Goal: Contribute content

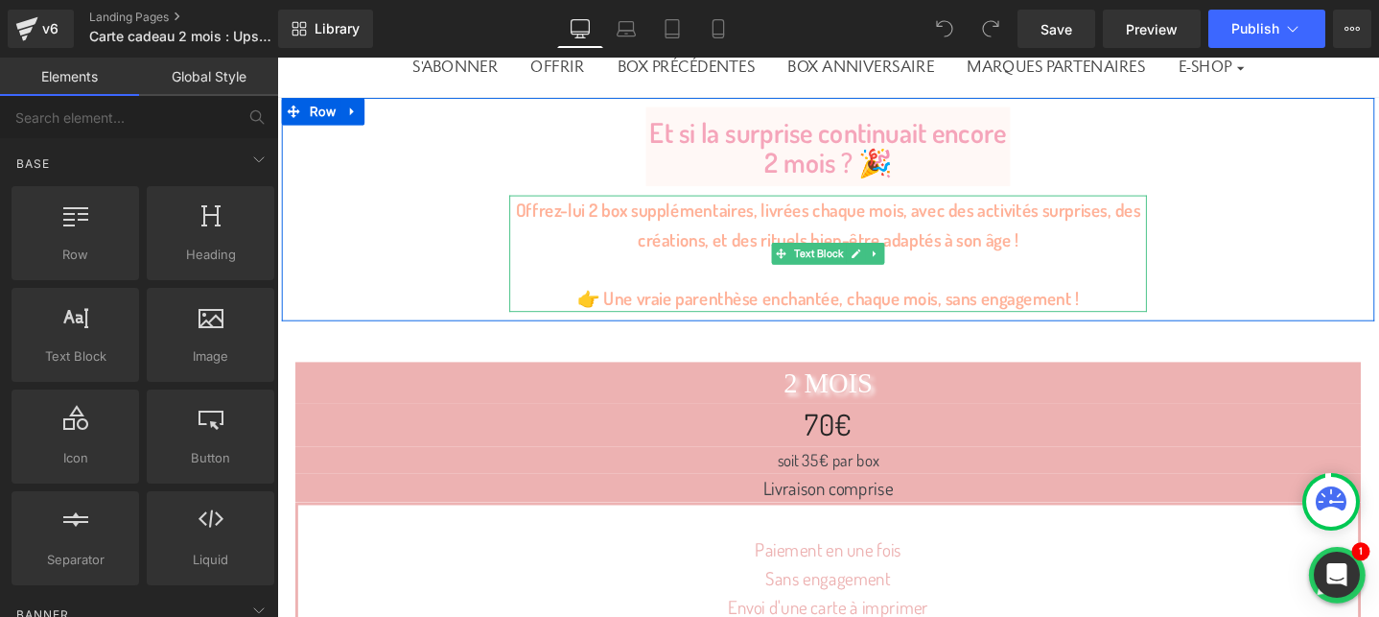
scroll to position [270, 0]
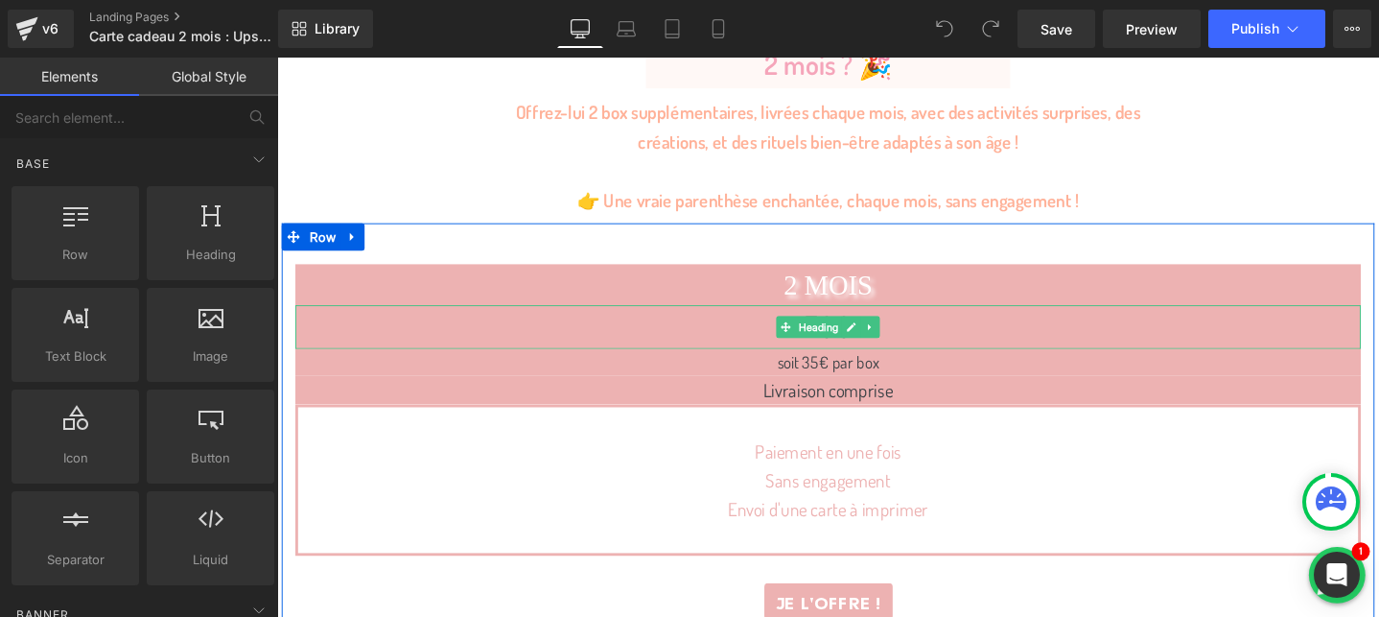
click at [782, 338] on h1 "70€" at bounding box center [857, 341] width 1122 height 46
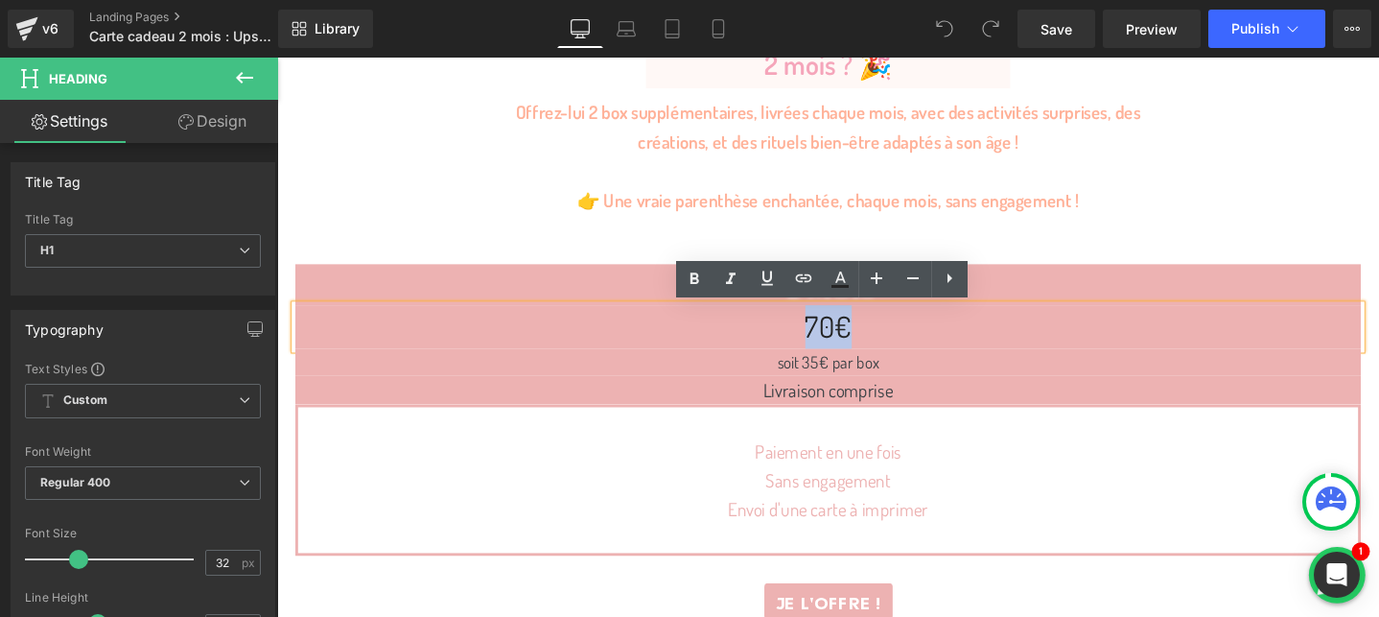
paste div
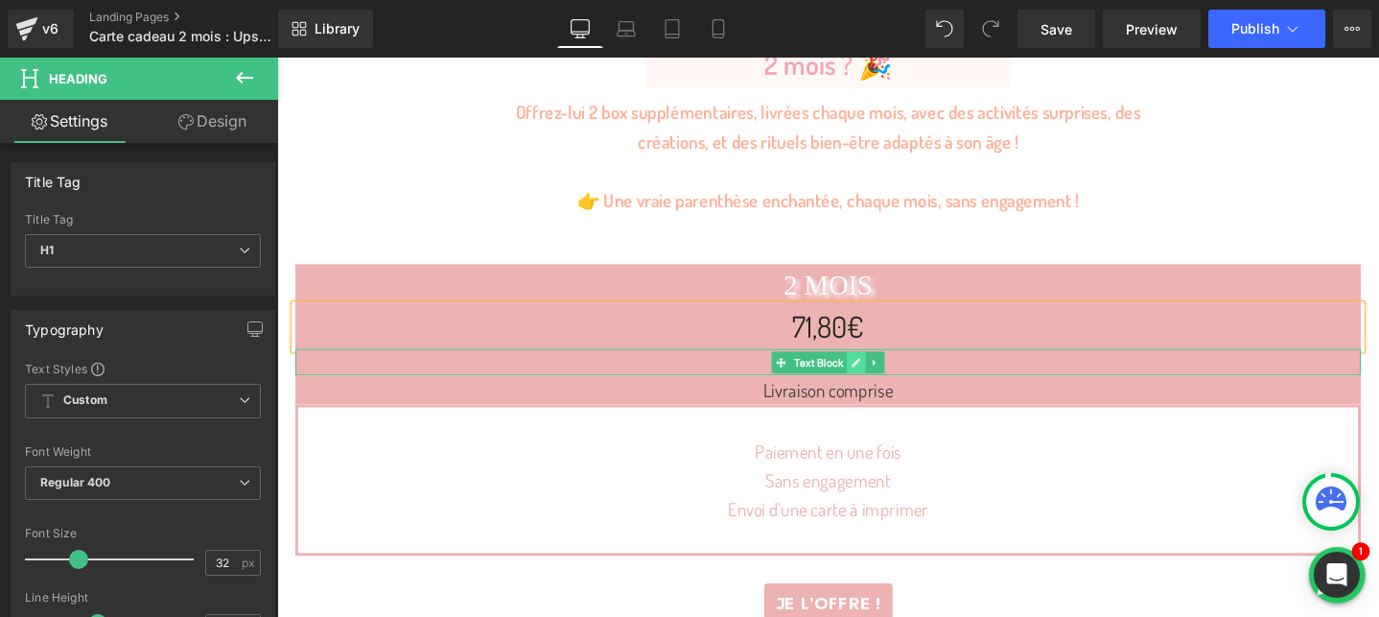
click at [884, 379] on icon at bounding box center [886, 379] width 11 height 12
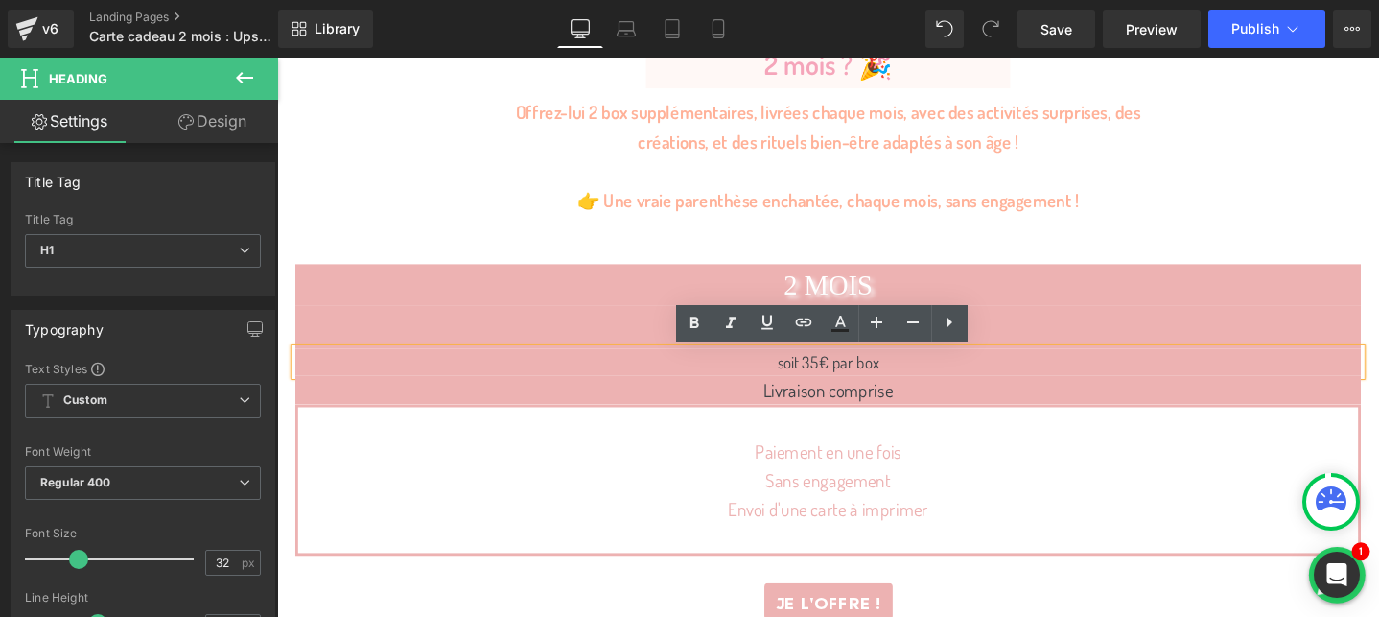
click at [850, 381] on p "soit 35€ par box" at bounding box center [857, 378] width 1122 height 28
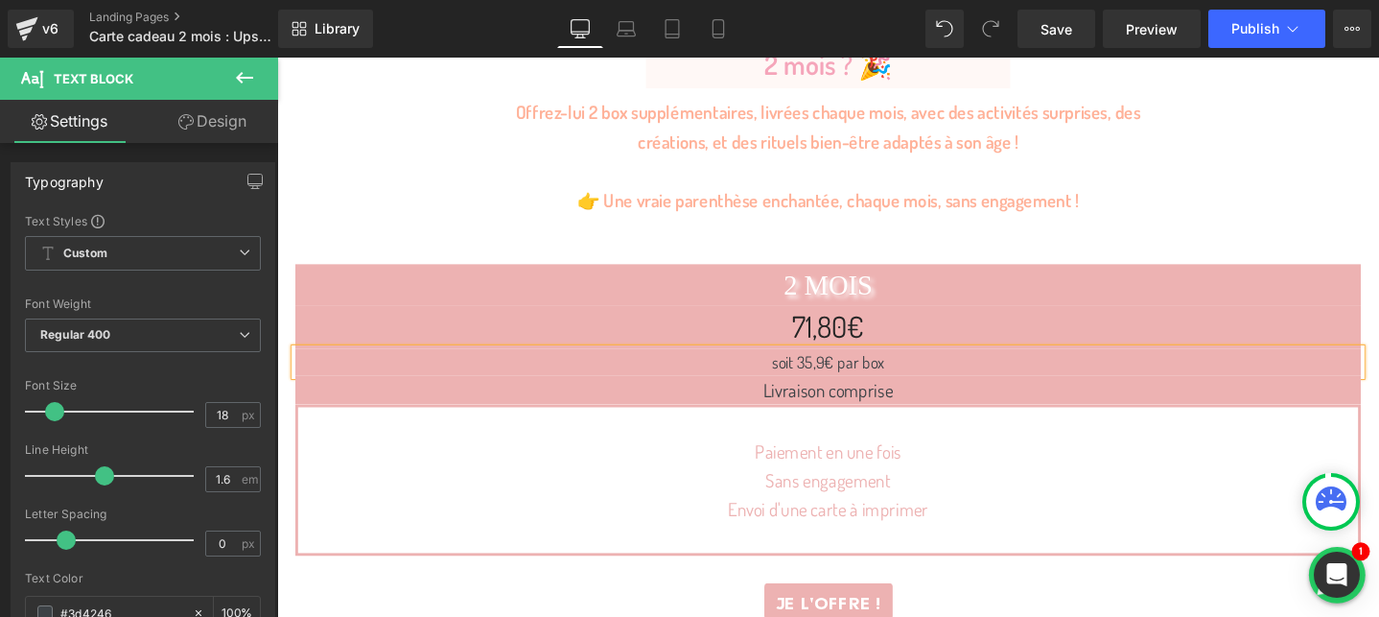
click at [1057, 301] on h1 "2 MOIS" at bounding box center [857, 296] width 1122 height 43
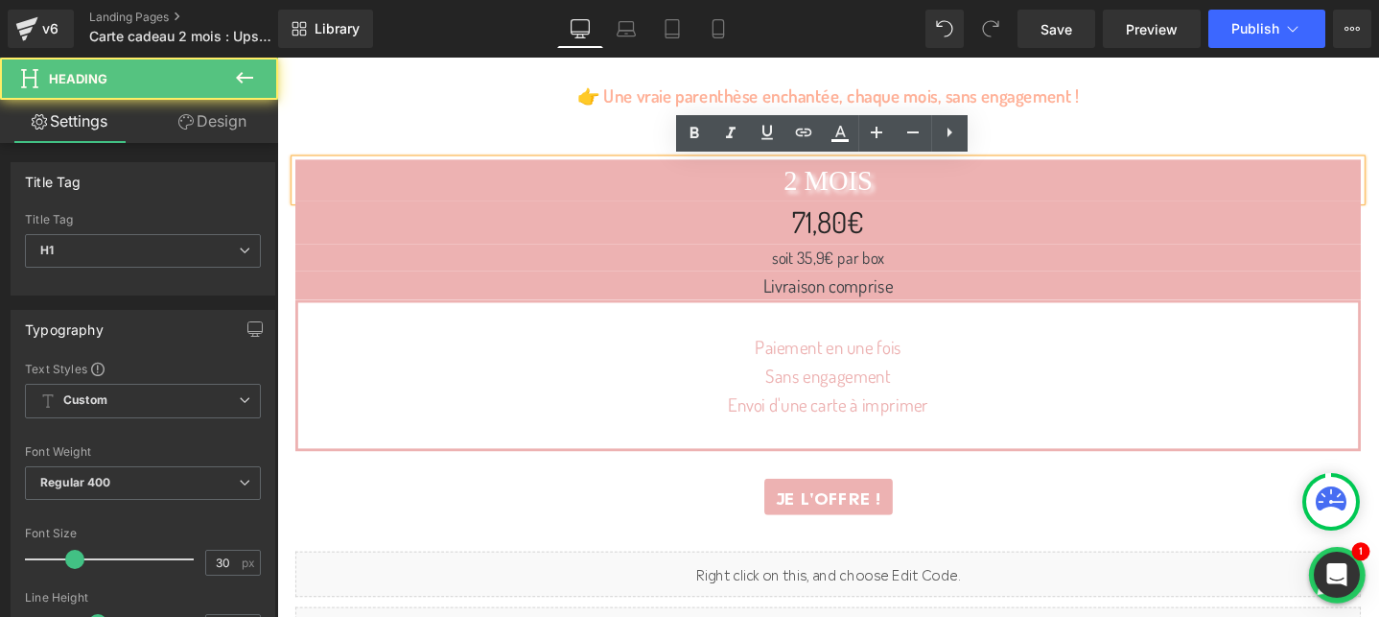
scroll to position [416, 0]
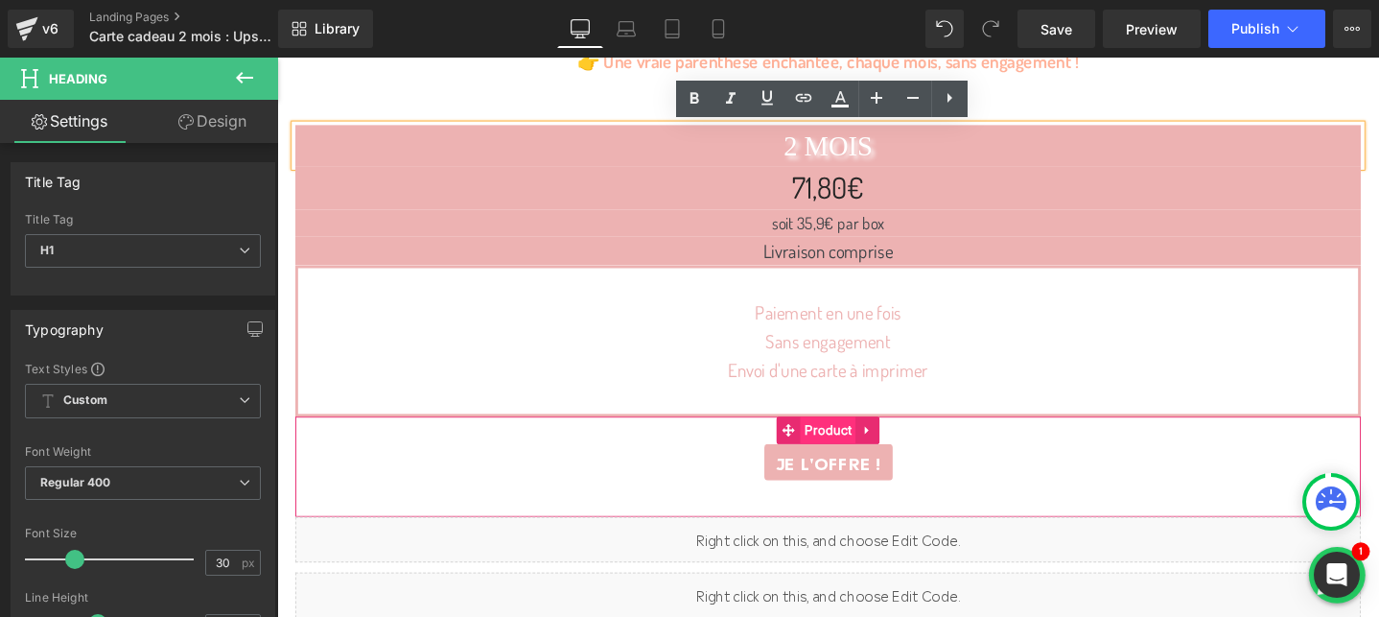
click at [859, 441] on span "Product" at bounding box center [857, 449] width 59 height 29
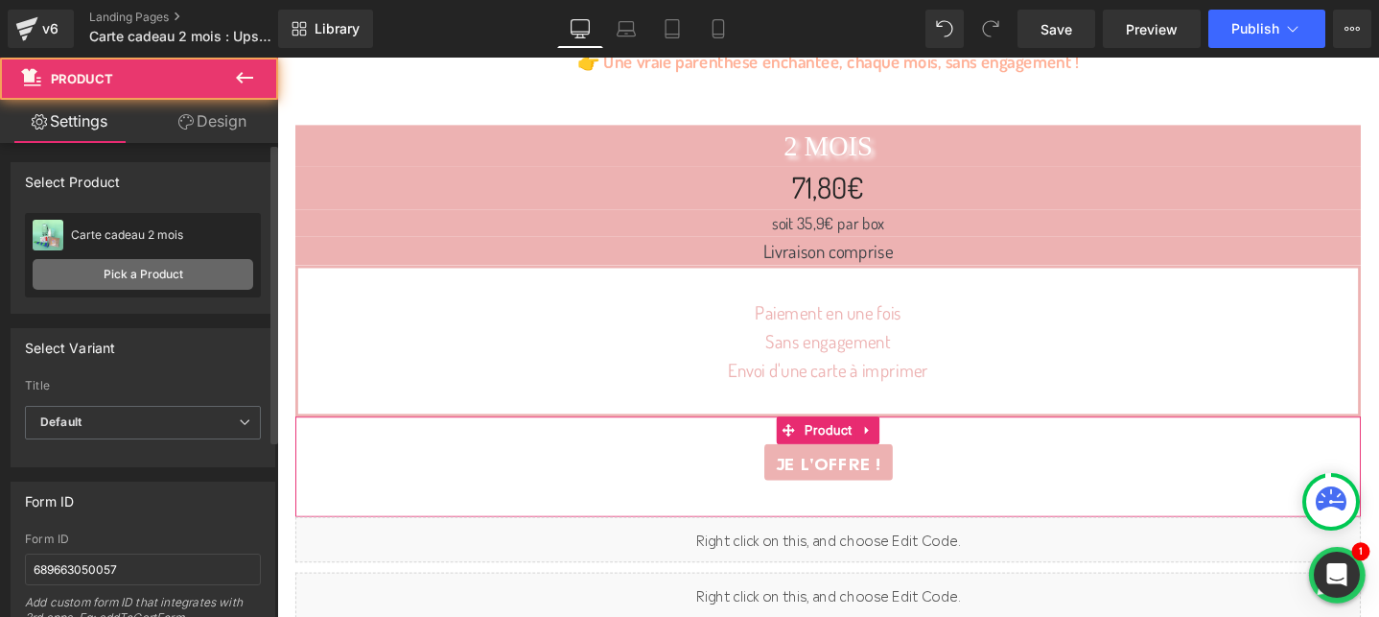
click at [150, 278] on link "Pick a Product" at bounding box center [143, 274] width 221 height 31
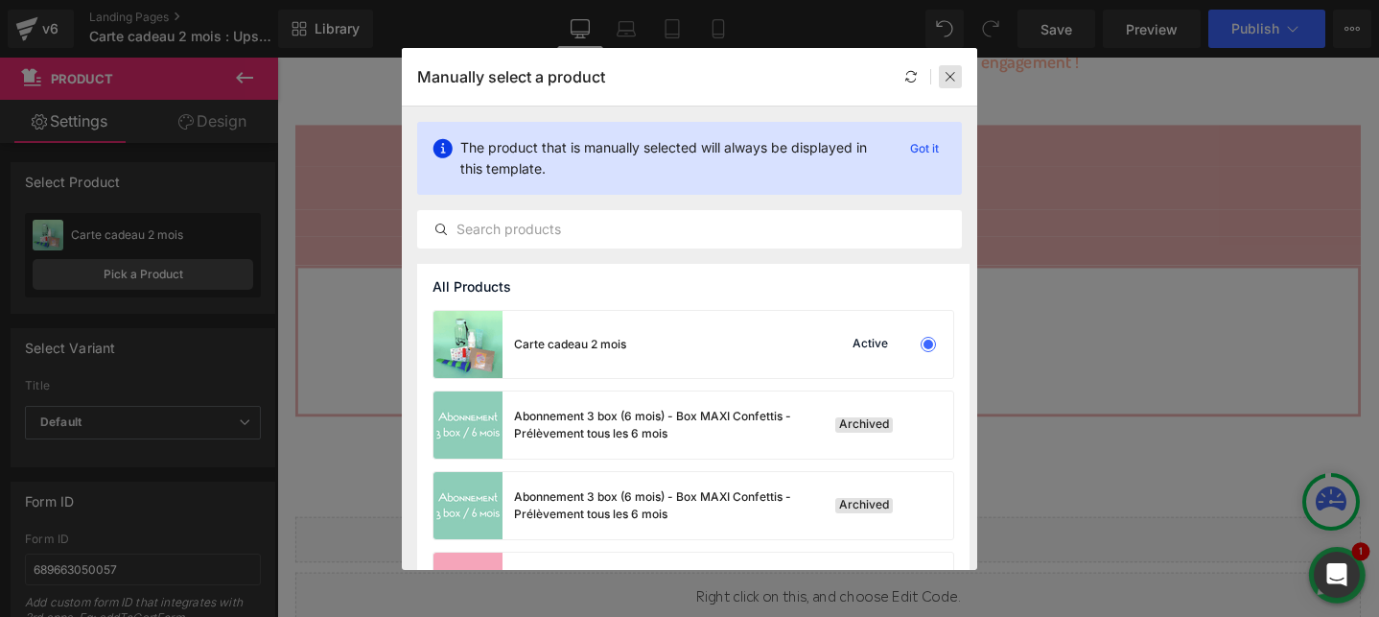
click at [941, 78] on div at bounding box center [950, 76] width 23 height 23
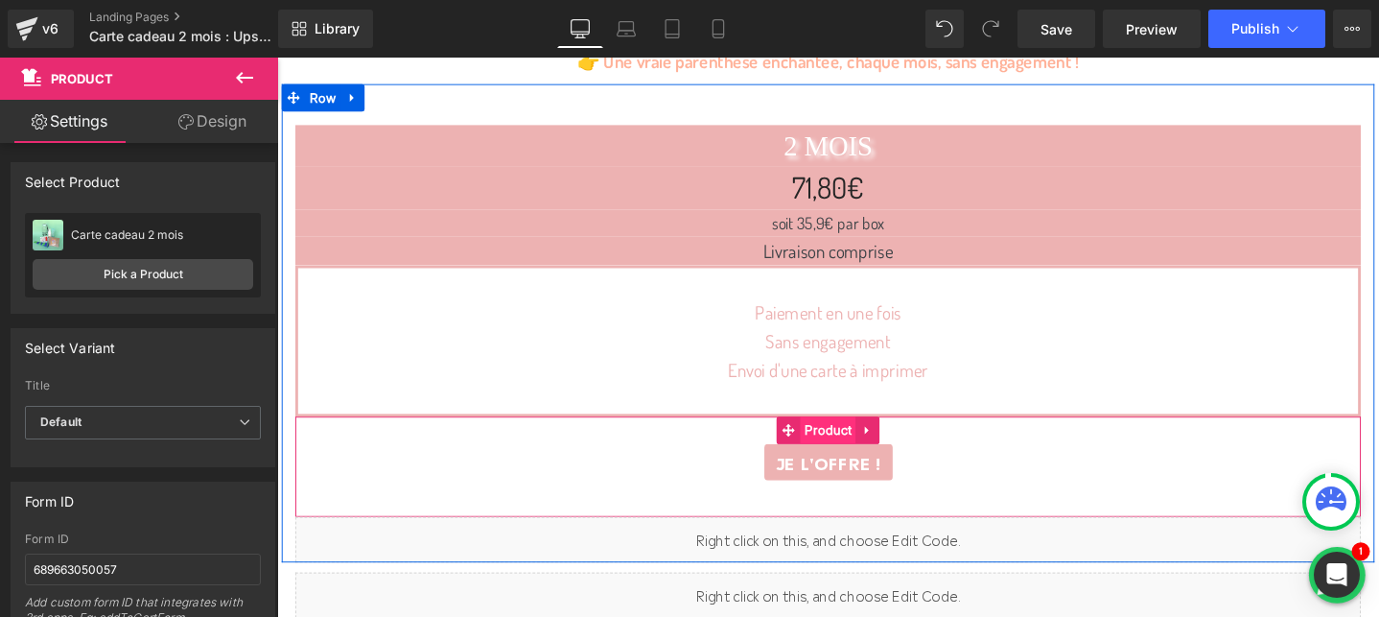
click at [862, 450] on span "Product" at bounding box center [857, 449] width 59 height 29
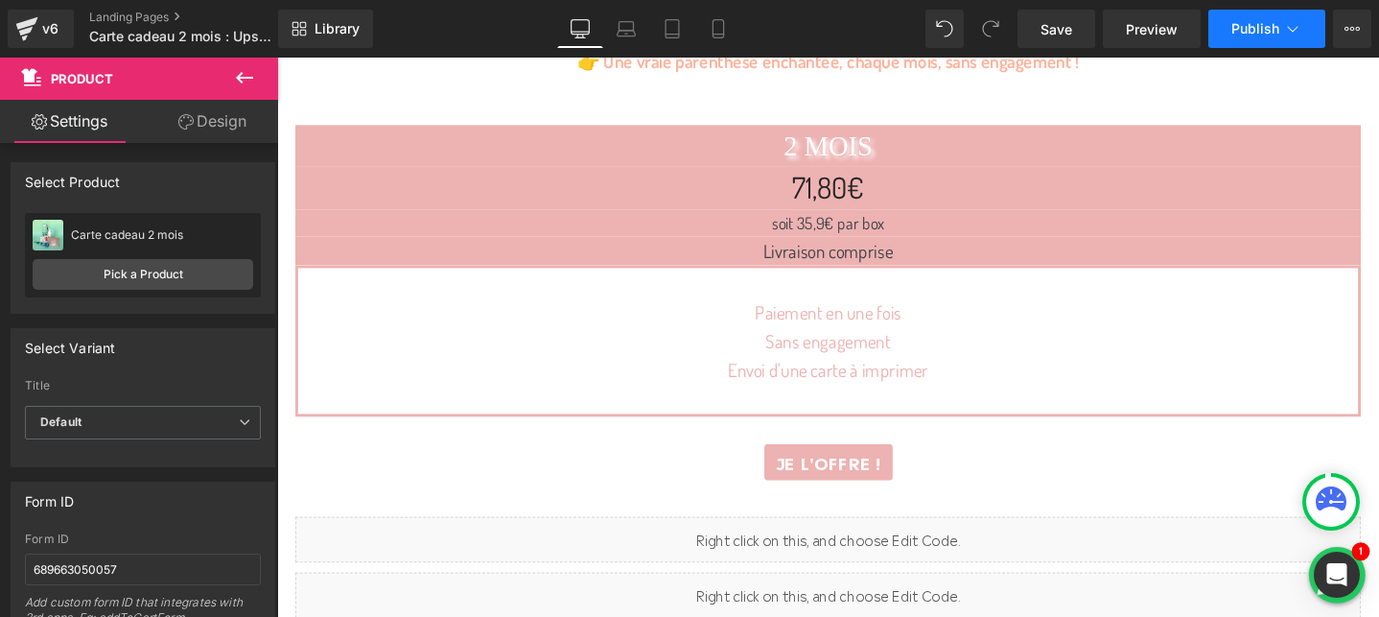
click at [1281, 34] on button "Publish" at bounding box center [1267, 29] width 117 height 38
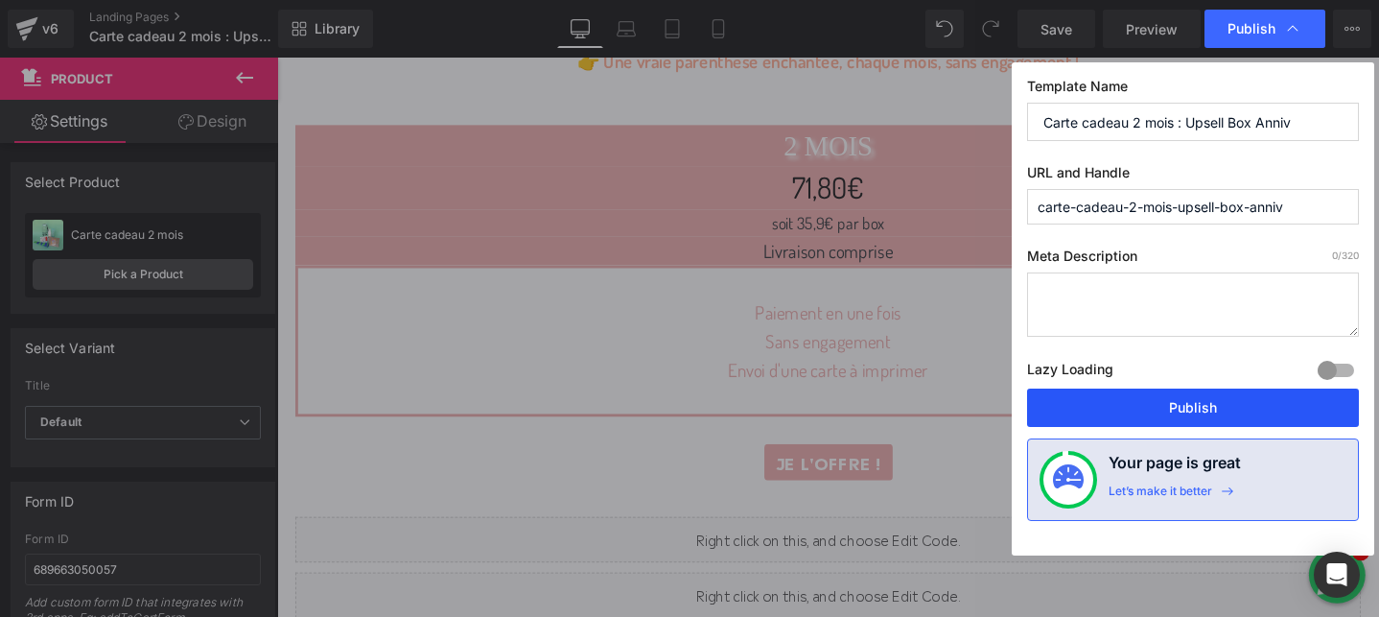
click at [1136, 403] on button "Publish" at bounding box center [1193, 407] width 332 height 38
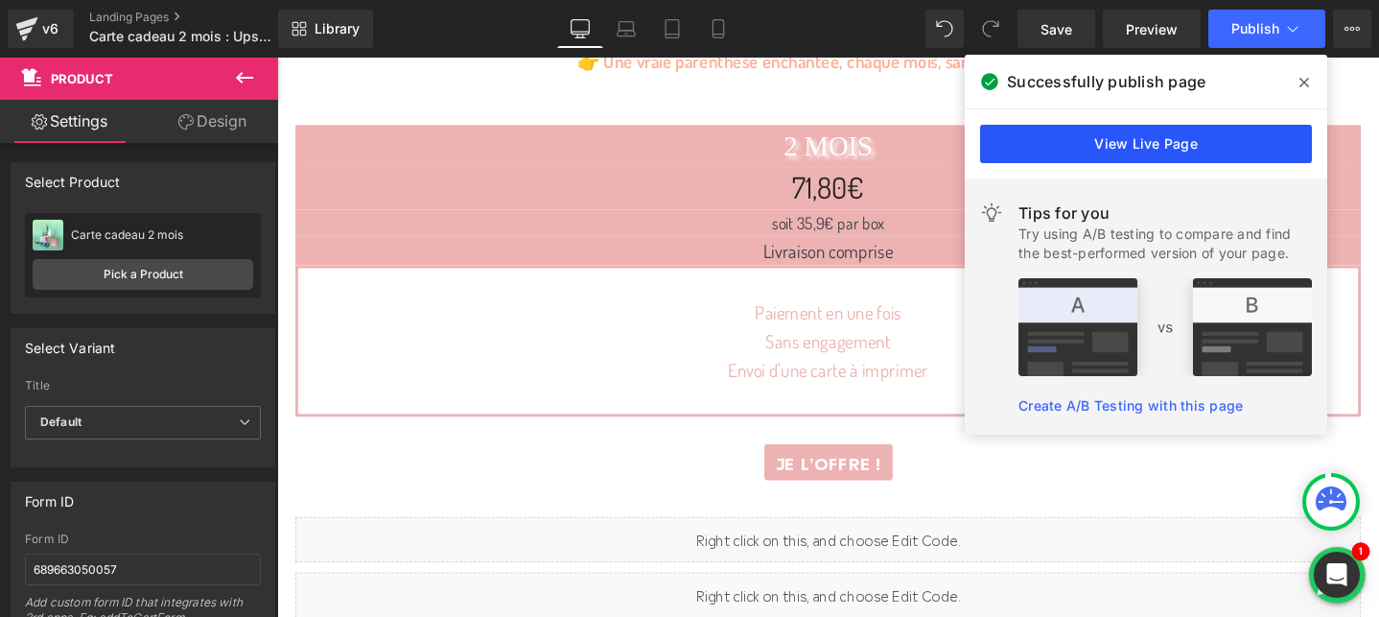
click at [1193, 140] on link "View Live Page" at bounding box center [1146, 144] width 332 height 38
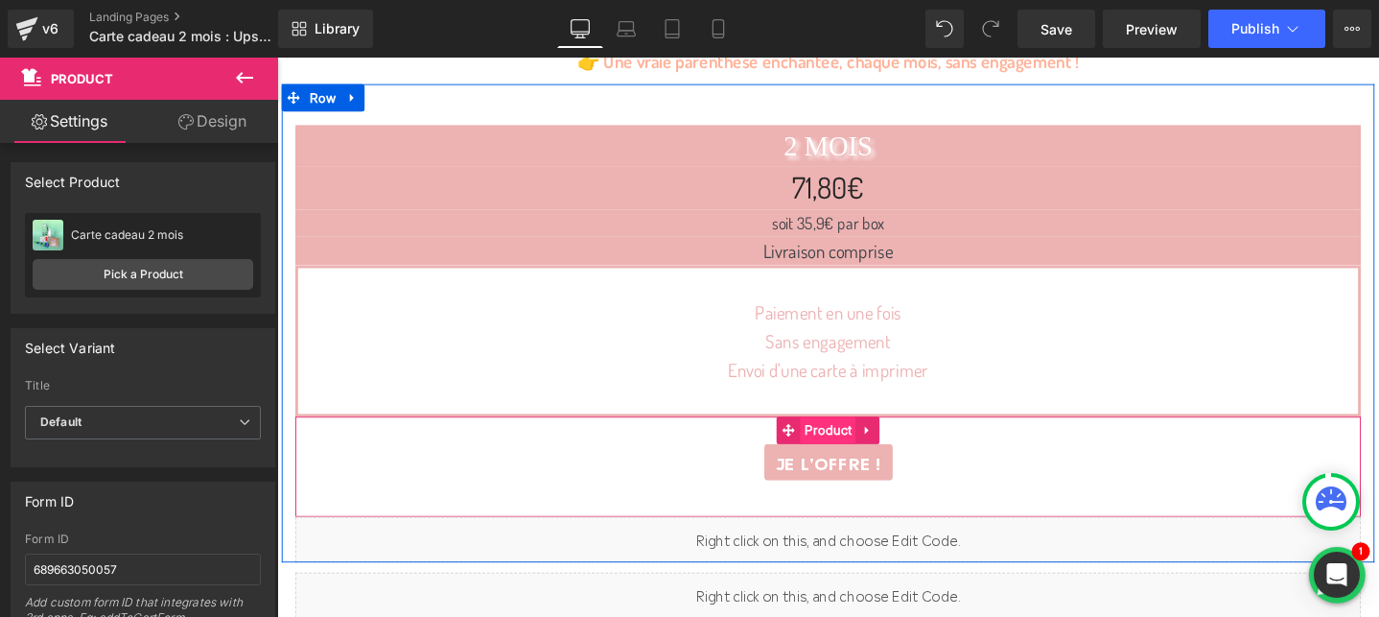
click at [842, 446] on span "Product" at bounding box center [857, 449] width 59 height 29
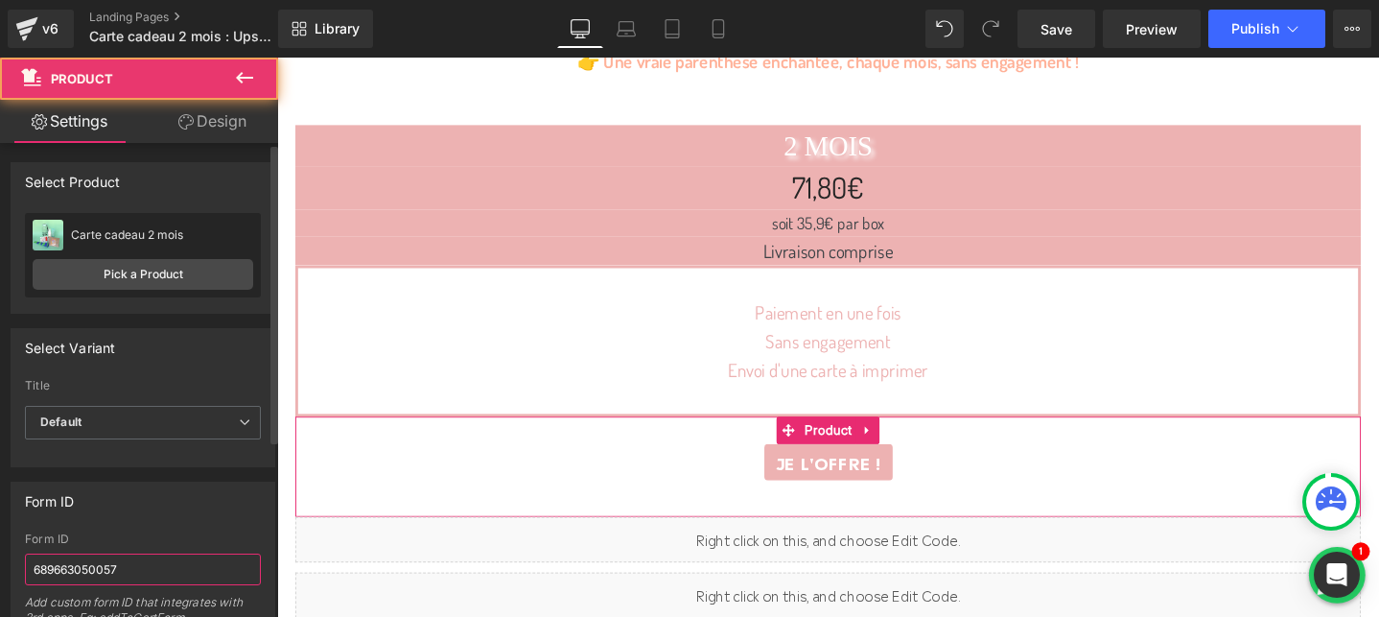
click at [110, 565] on input "689663050057" at bounding box center [143, 569] width 236 height 32
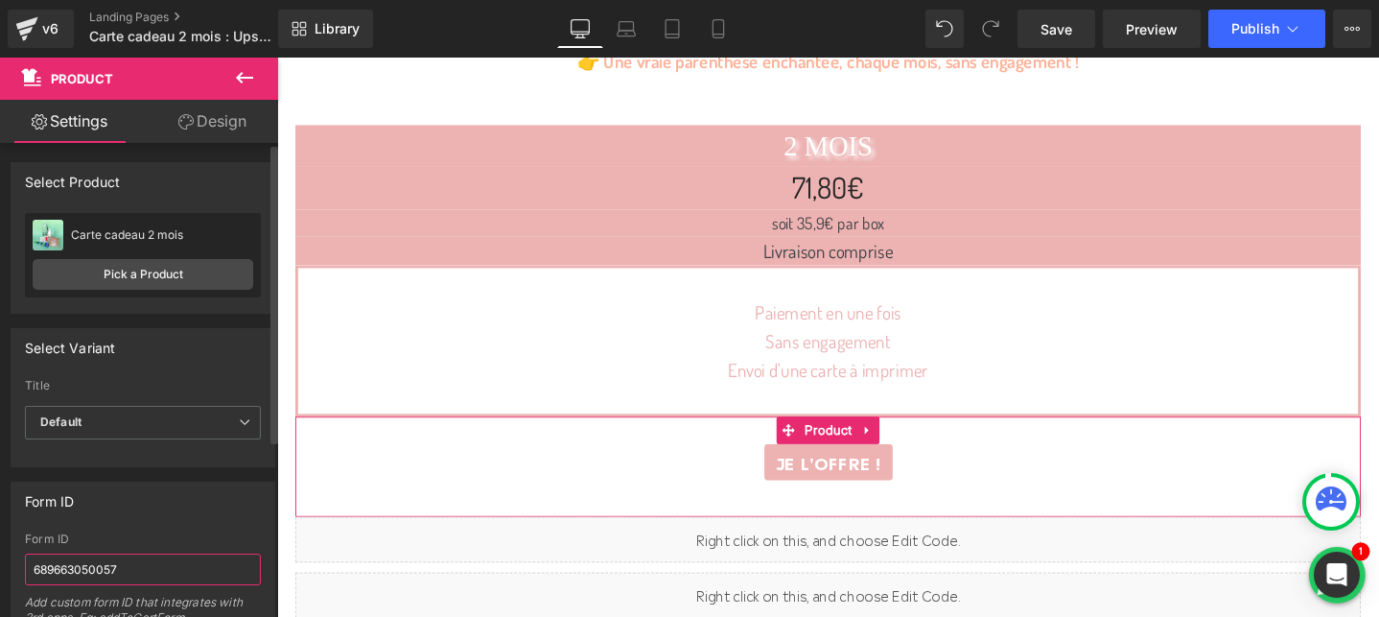
click at [110, 565] on input "689663050057" at bounding box center [143, 569] width 236 height 32
paste input "90598445385"
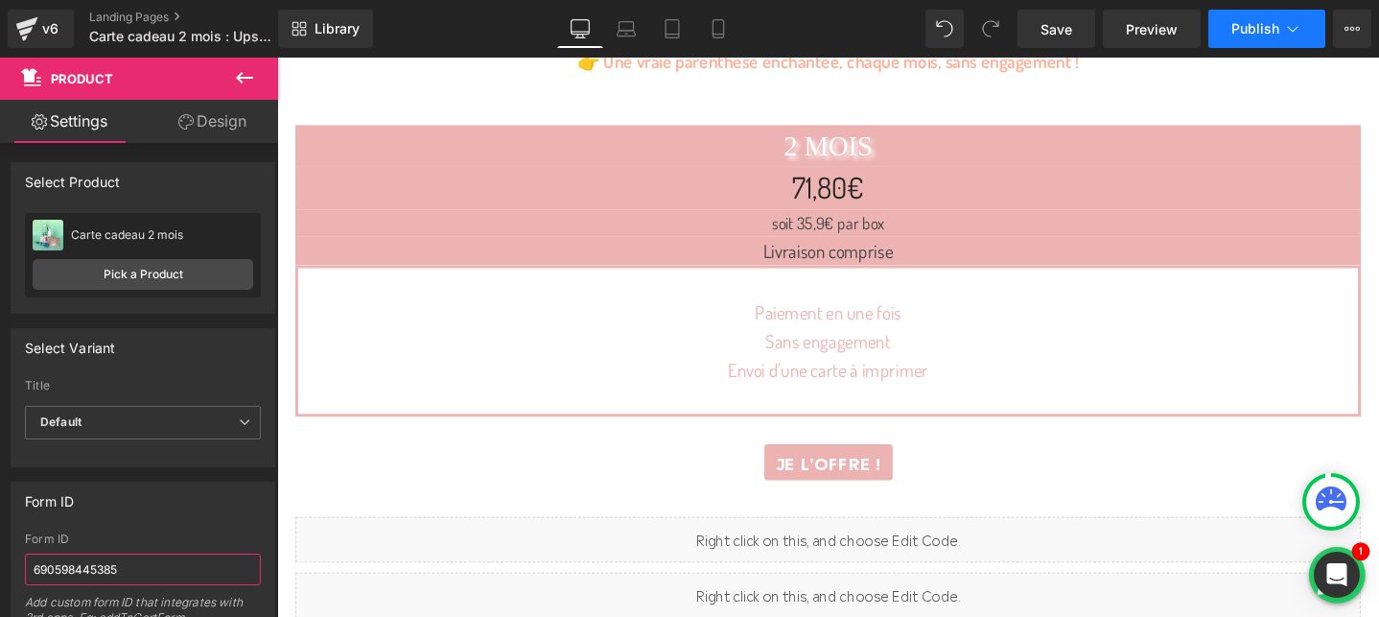
type input "690598445385"
click at [1274, 39] on button "Publish" at bounding box center [1267, 29] width 117 height 38
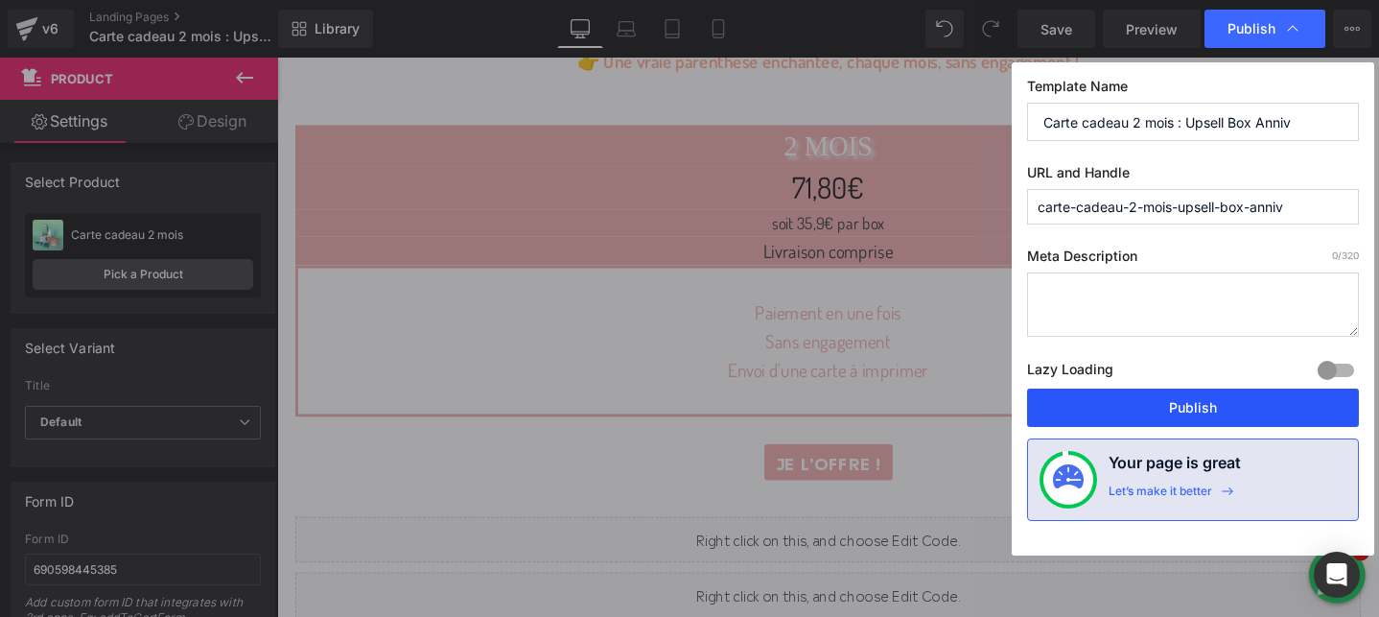
click at [1126, 403] on button "Publish" at bounding box center [1193, 407] width 332 height 38
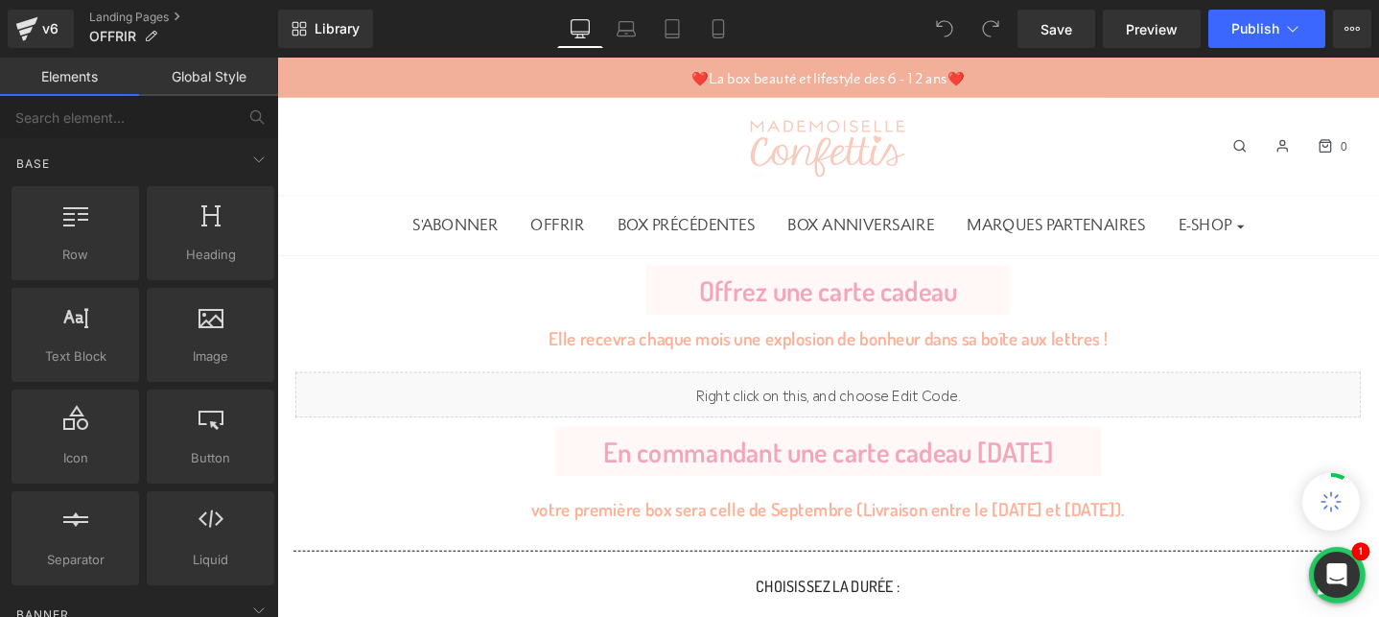
scroll to position [418, 0]
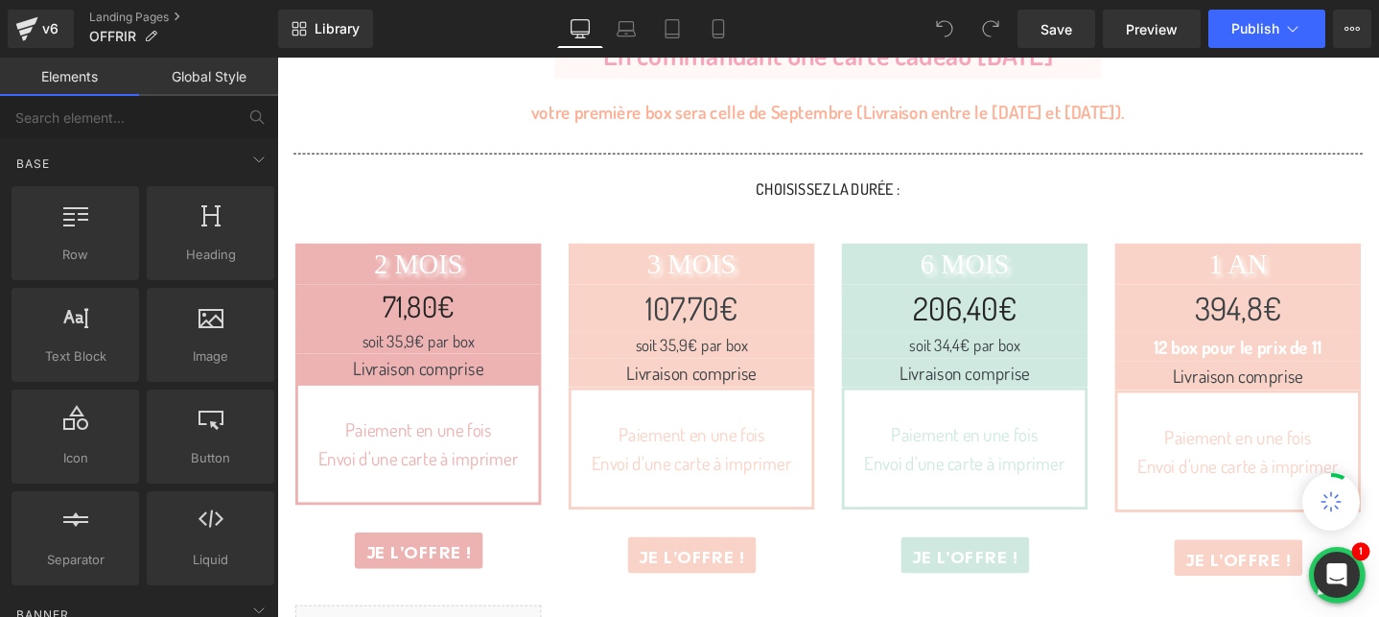
click at [427, 318] on div "71,80€ Heading" at bounding box center [425, 319] width 259 height 46
click at [427, 318] on h1 "71,80€" at bounding box center [425, 319] width 259 height 46
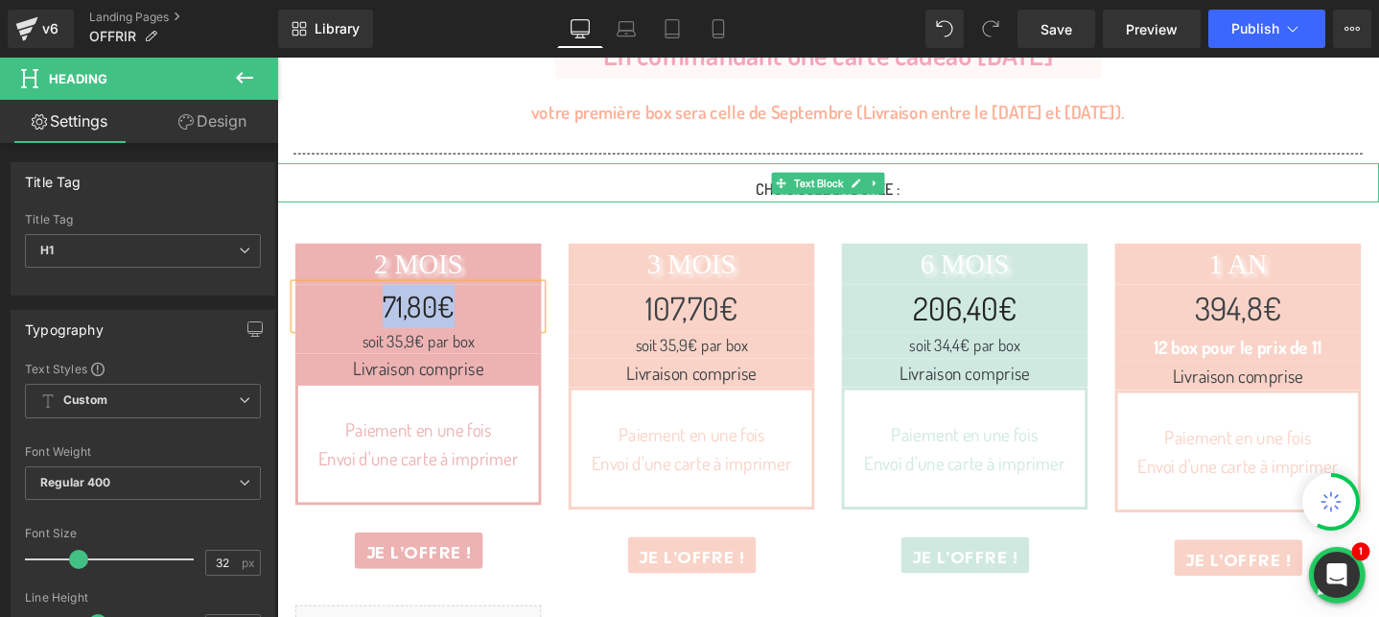
click at [582, 177] on div "Choisissez LA DURÉE :" at bounding box center [857, 189] width 1161 height 40
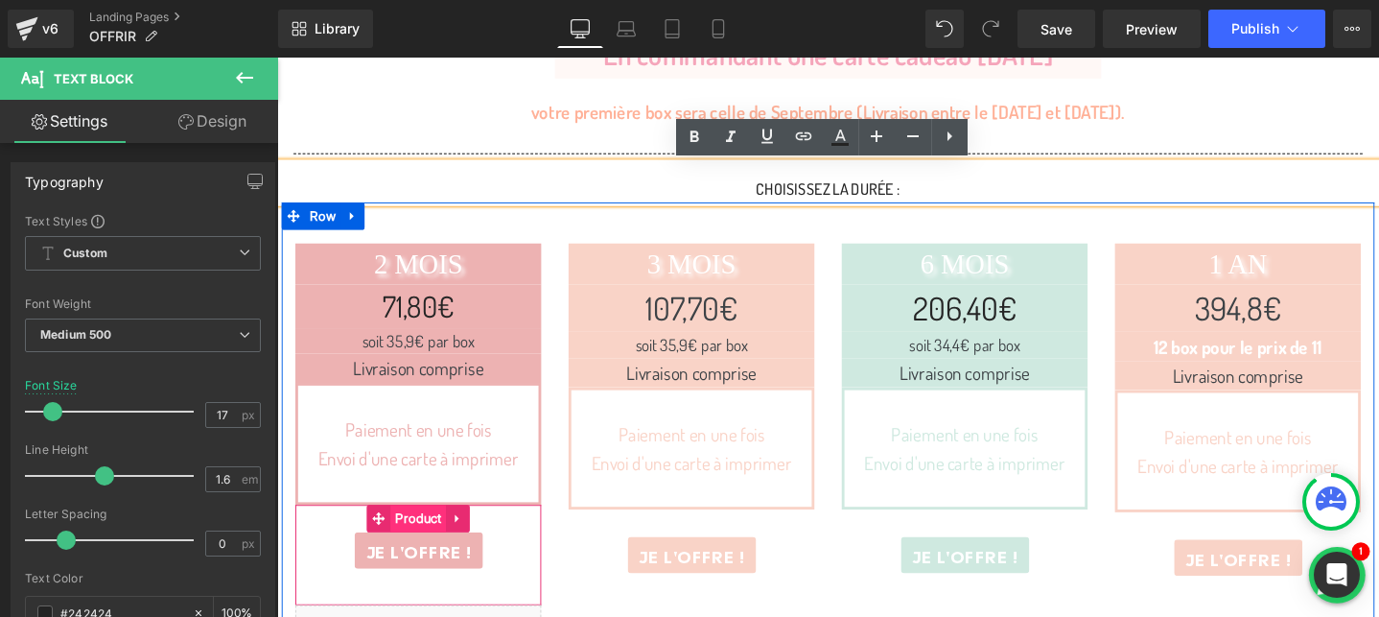
click at [431, 536] on span "Product" at bounding box center [425, 542] width 59 height 29
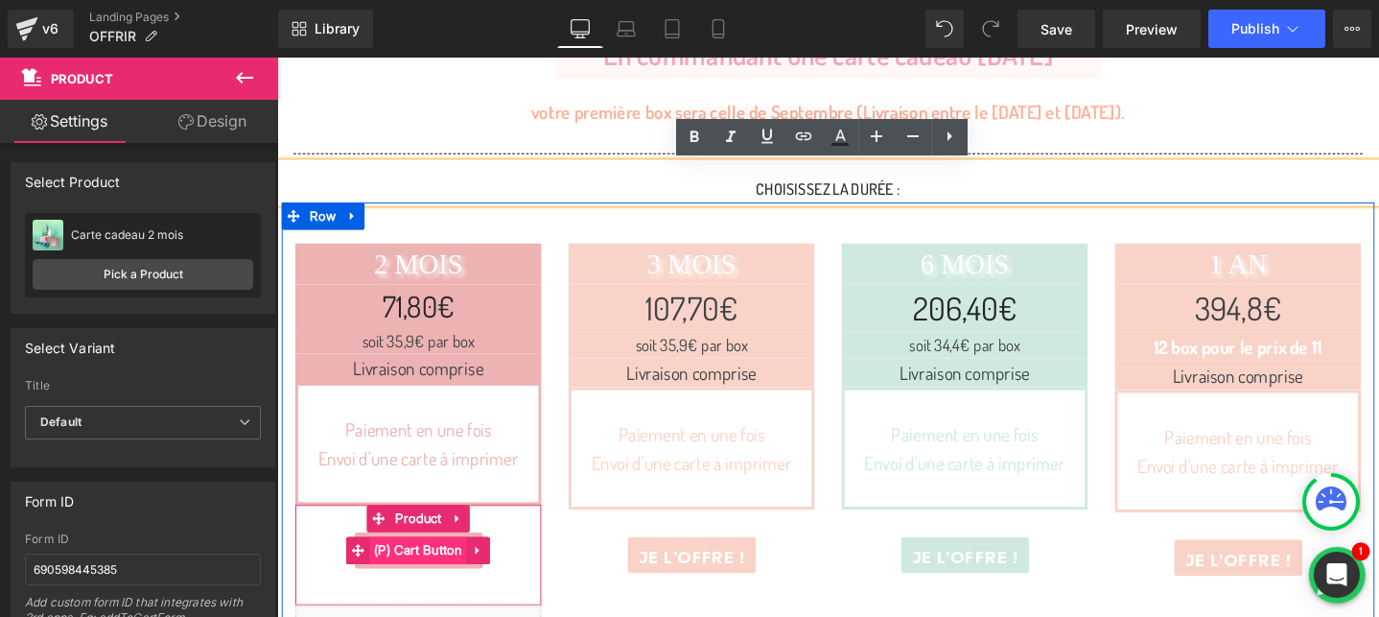
click at [423, 574] on span "(P) Cart Button" at bounding box center [426, 576] width 103 height 29
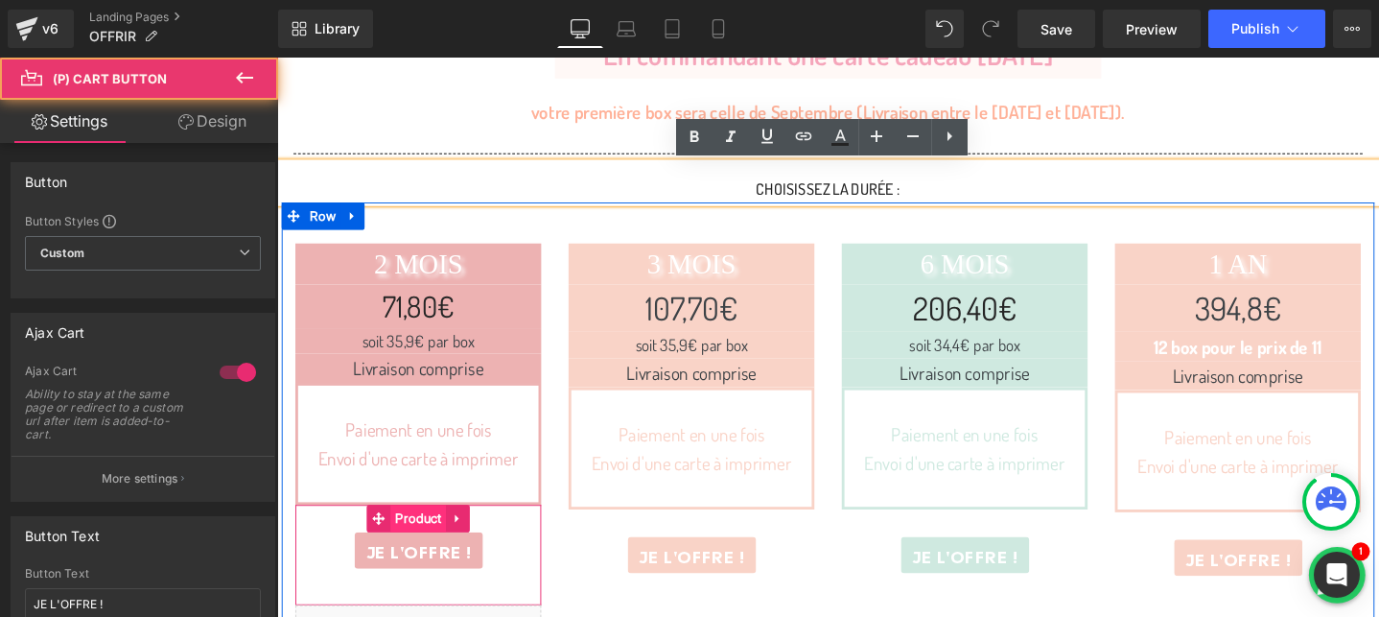
click at [429, 543] on span "Product" at bounding box center [425, 542] width 59 height 29
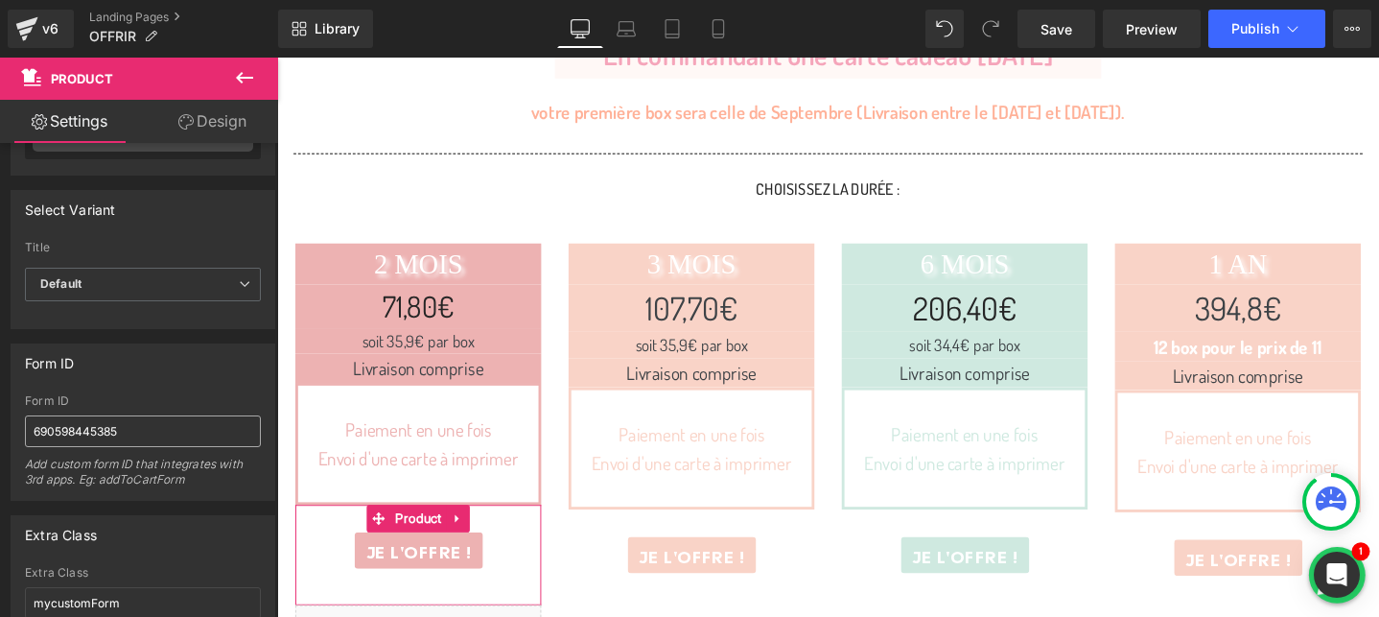
scroll to position [157, 0]
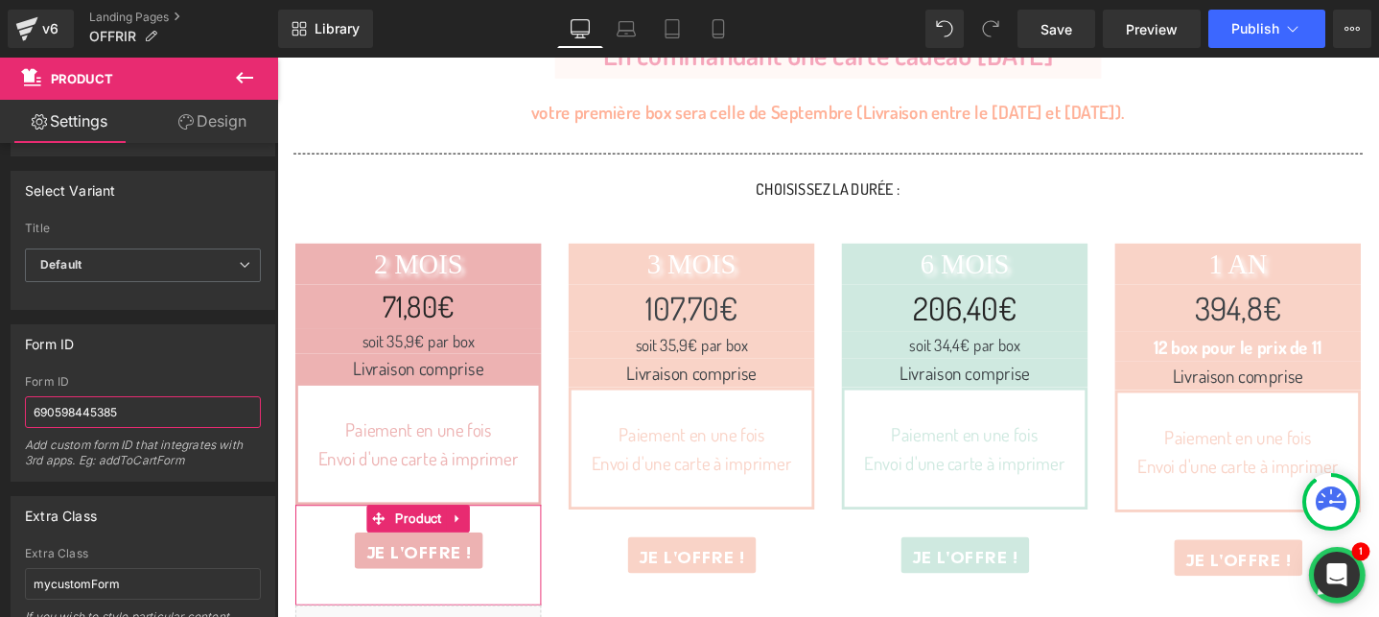
click at [131, 404] on input "690598445385" at bounding box center [143, 412] width 236 height 32
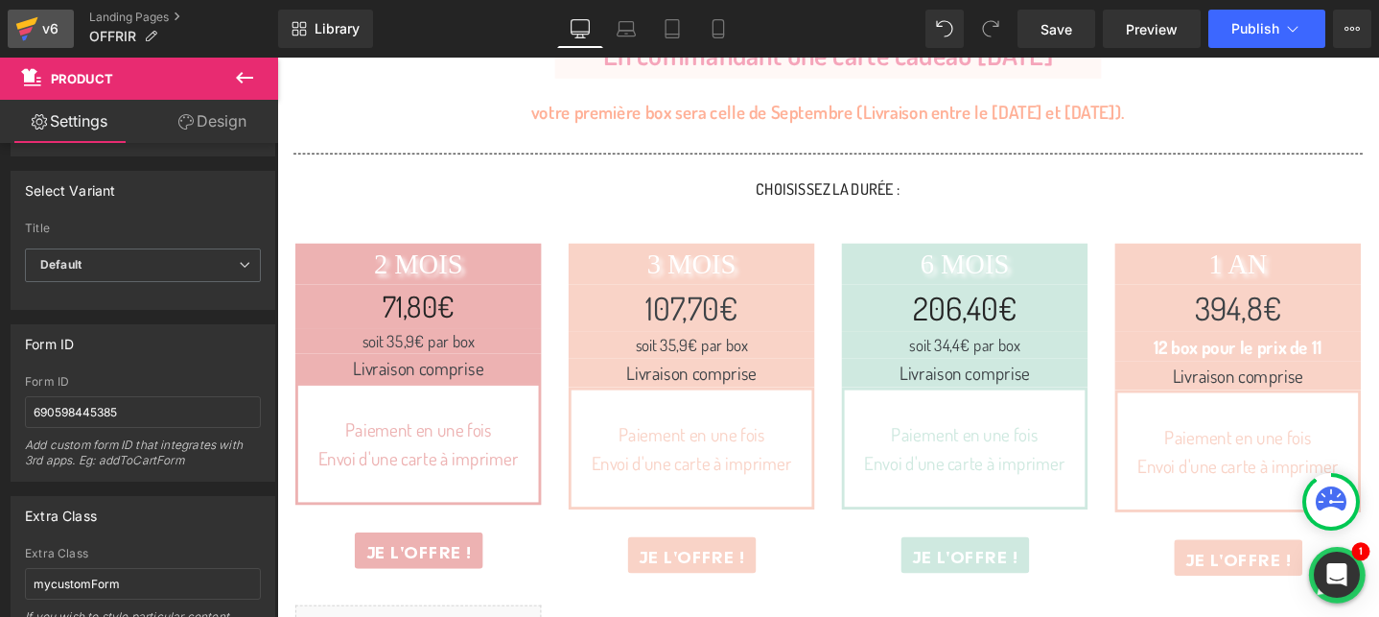
click at [11, 31] on link "v6" at bounding box center [41, 29] width 66 height 38
